Goal: Information Seeking & Learning: Understand process/instructions

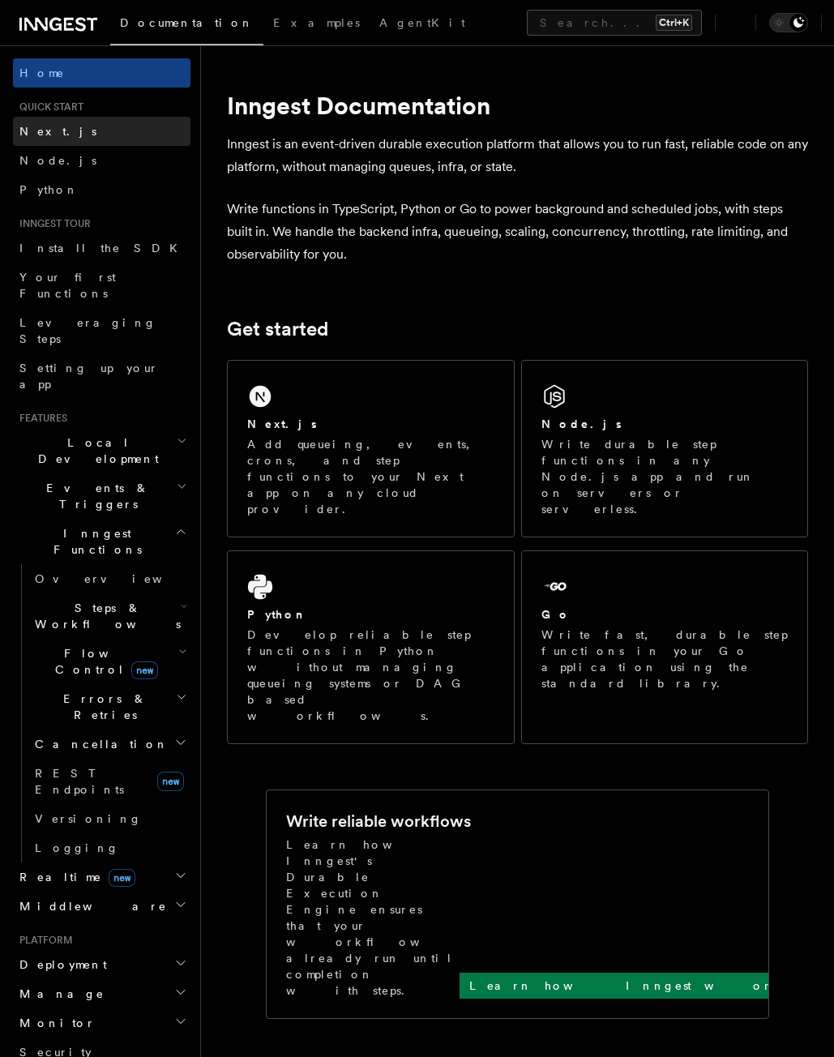
click at [45, 143] on link "Next.js" at bounding box center [102, 131] width 178 height 29
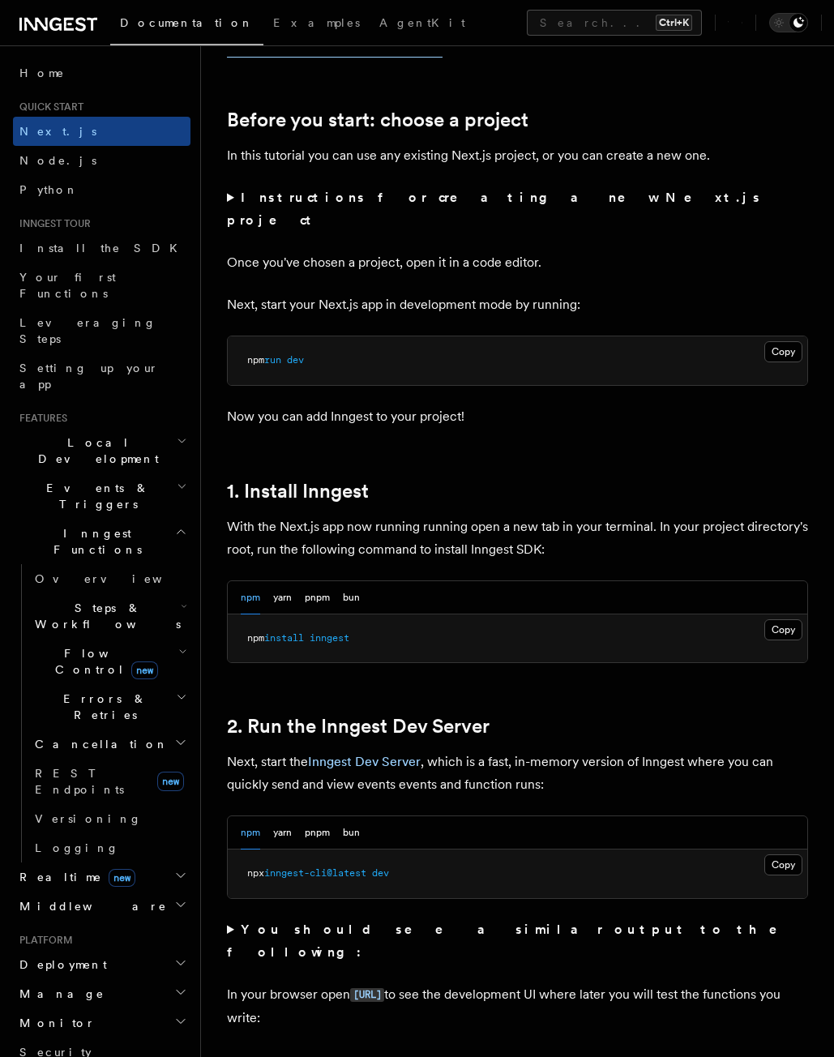
scroll to position [536, 0]
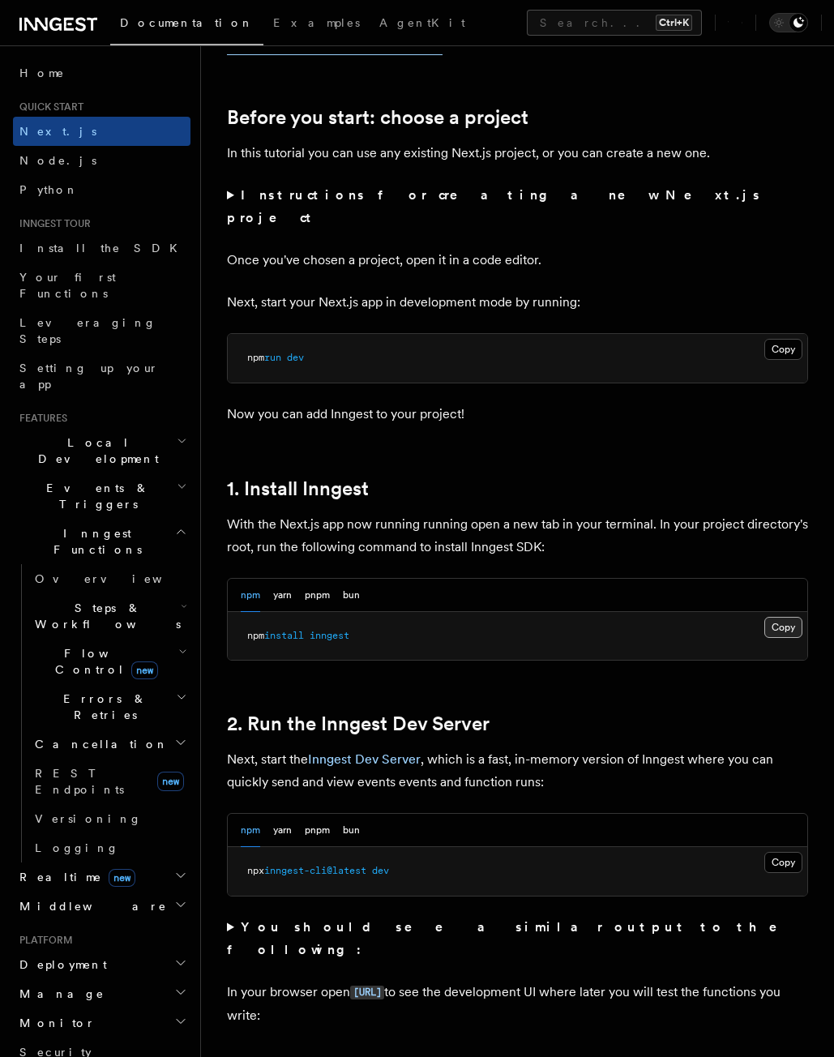
click at [774, 617] on button "Copy Copied" at bounding box center [784, 627] width 38 height 21
click at [791, 852] on button "Copy Copied" at bounding box center [784, 862] width 38 height 21
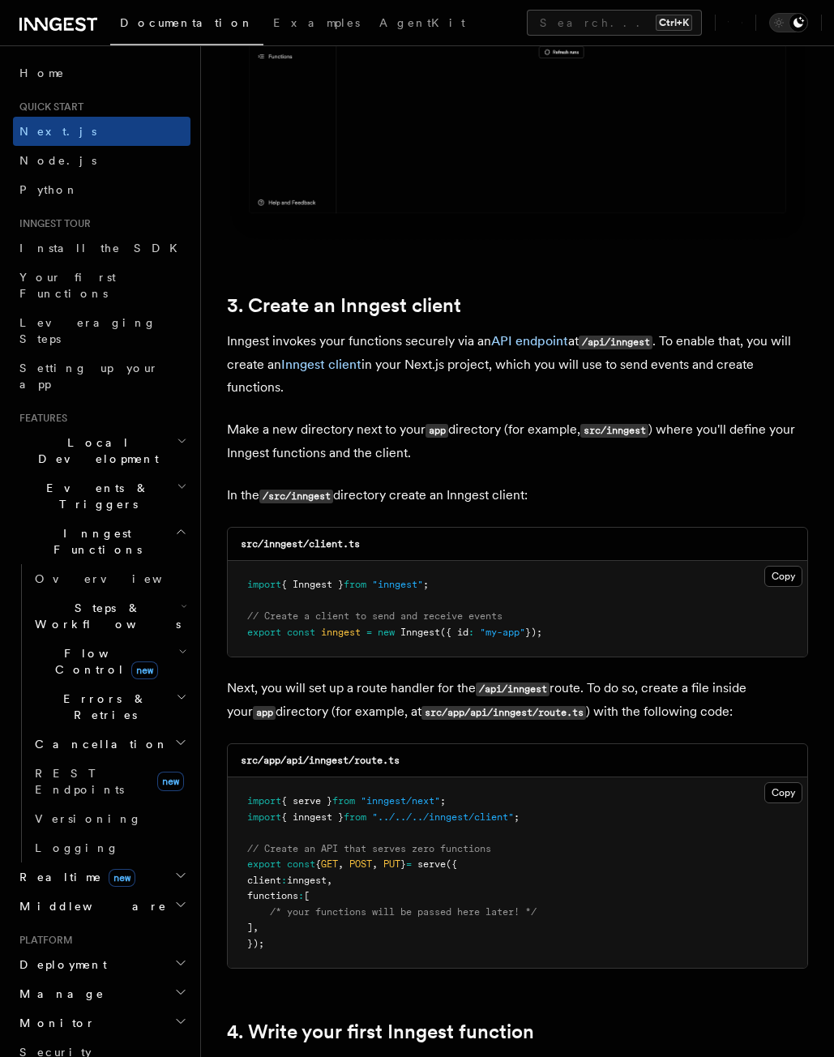
scroll to position [1717, 0]
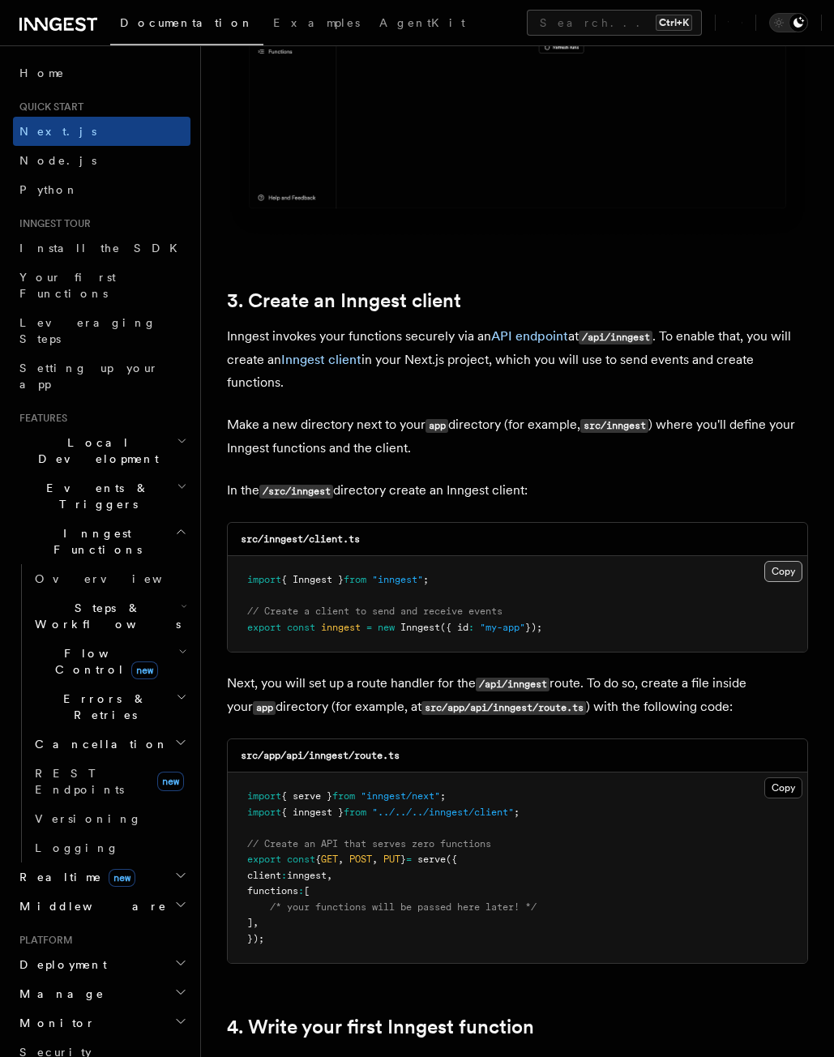
click at [780, 561] on button "Copy Copied" at bounding box center [784, 571] width 38 height 21
click at [782, 778] on button "Copy Copied" at bounding box center [784, 788] width 38 height 21
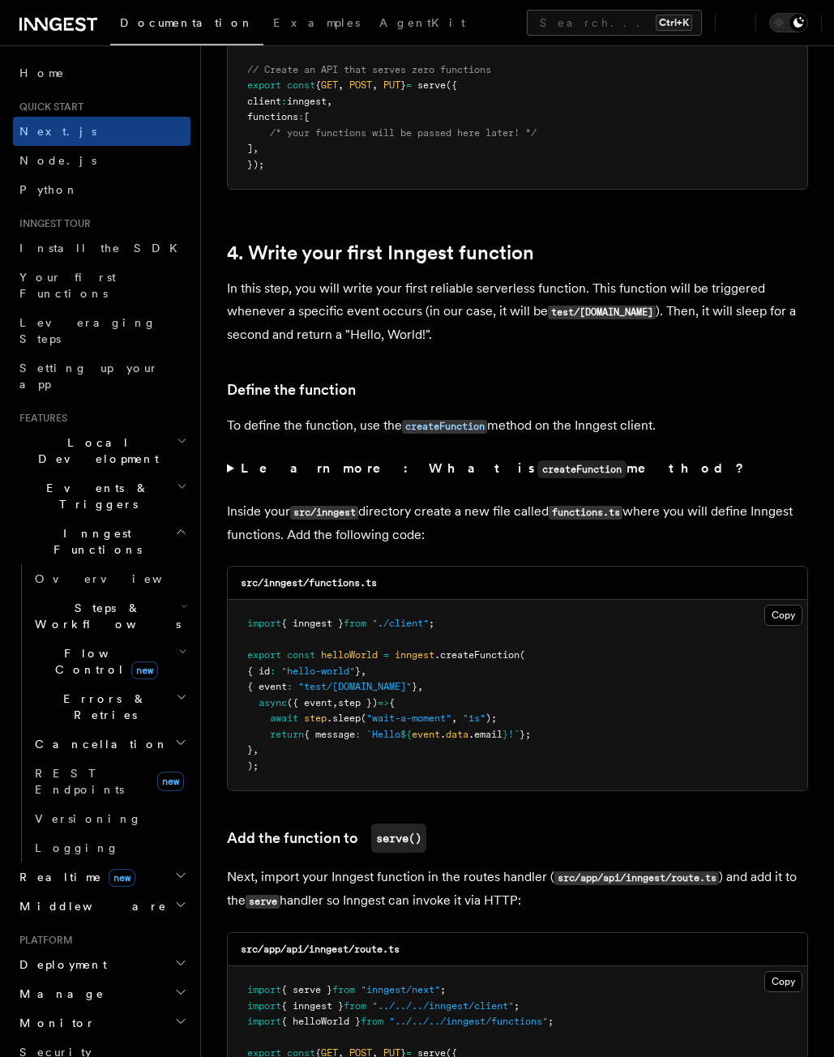
scroll to position [2493, 0]
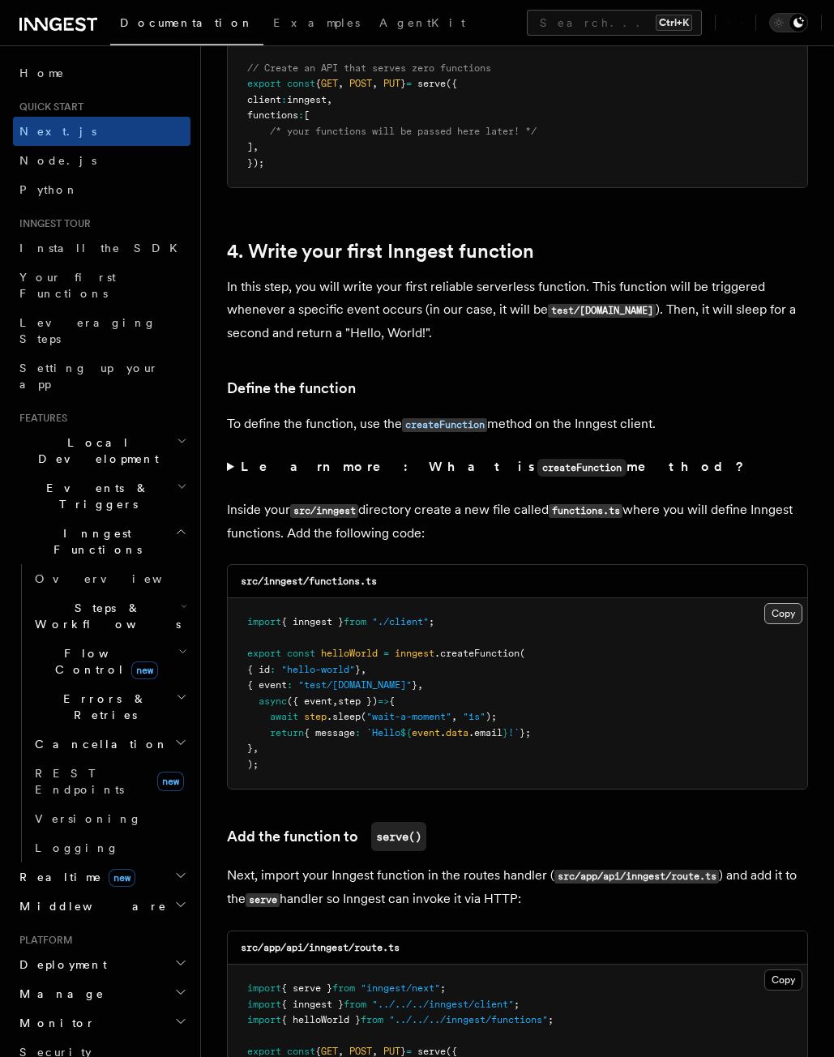
click at [785, 603] on button "Copy Copied" at bounding box center [784, 613] width 38 height 21
click at [783, 603] on button "Copy Copied" at bounding box center [784, 613] width 38 height 21
